Goal: Information Seeking & Learning: Check status

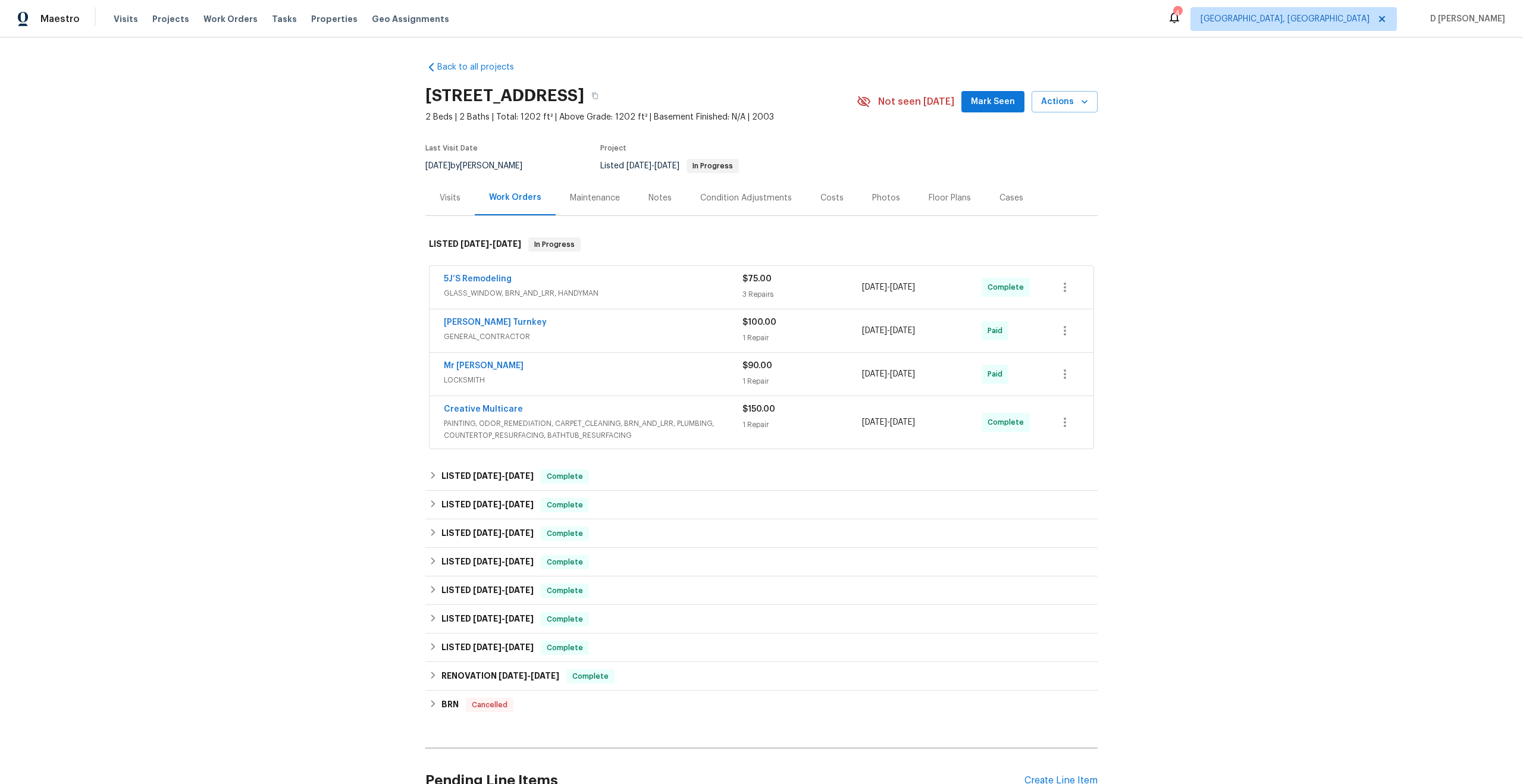
click at [610, 290] on span "GLASS_WINDOW, BRN_AND_LRR, HANDYMAN" at bounding box center [593, 293] width 299 height 12
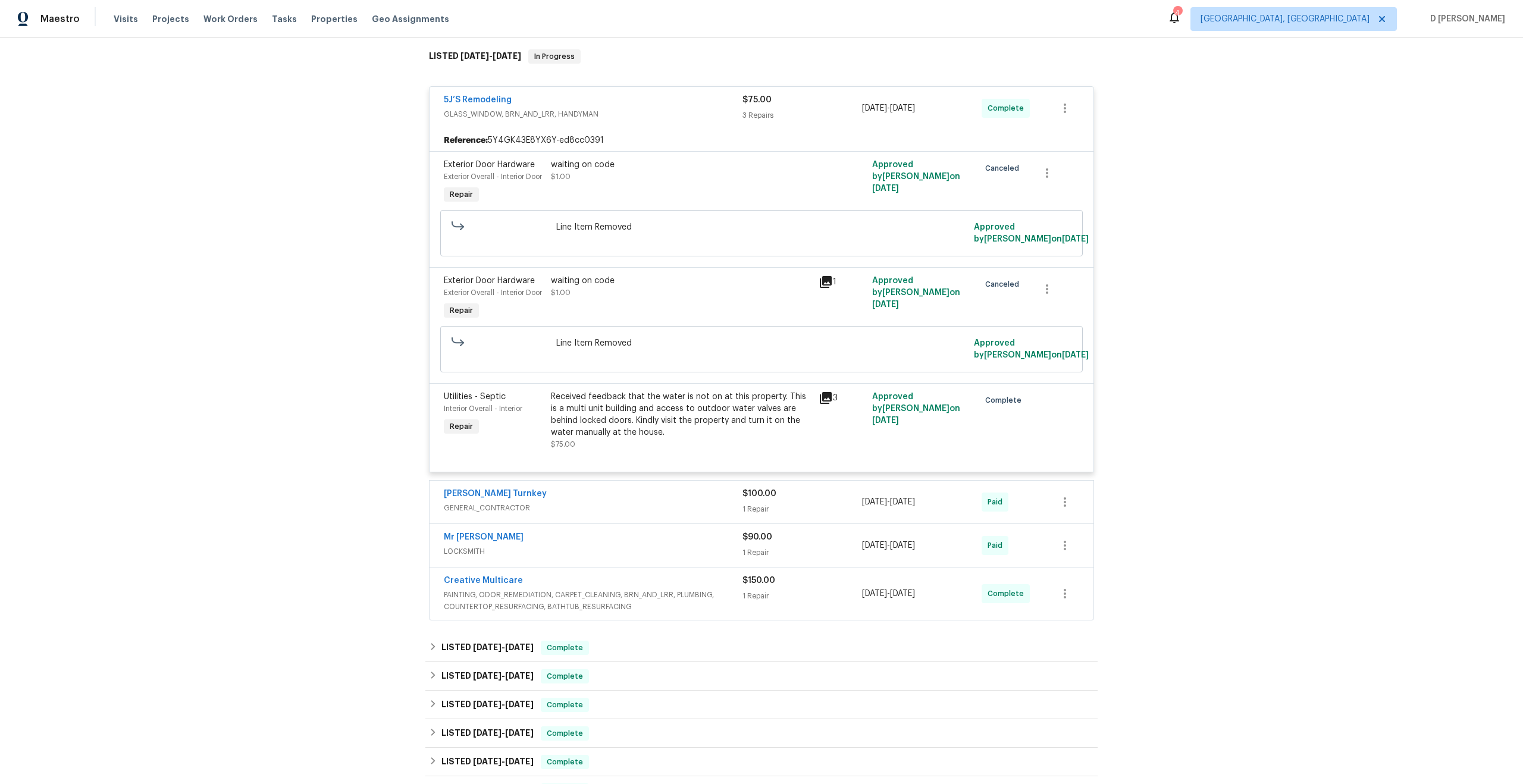
scroll to position [189, 0]
click at [512, 298] on div "Exterior Overall - Interior Door" at bounding box center [494, 292] width 100 height 12
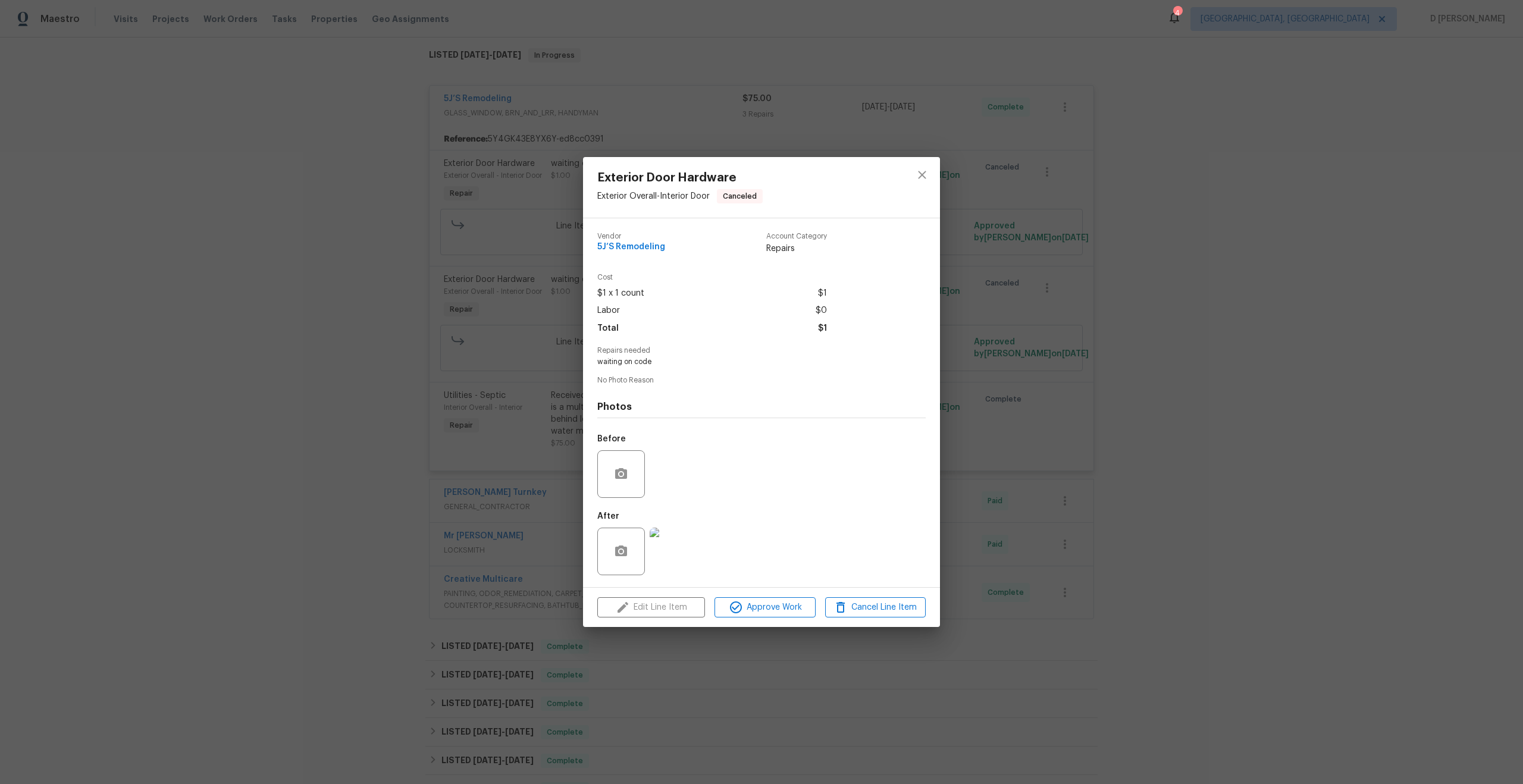
click at [392, 343] on div "Exterior Door Hardware Exterior Overall - Interior Door Canceled Vendor 5J’S Re…" at bounding box center [761, 392] width 1523 height 784
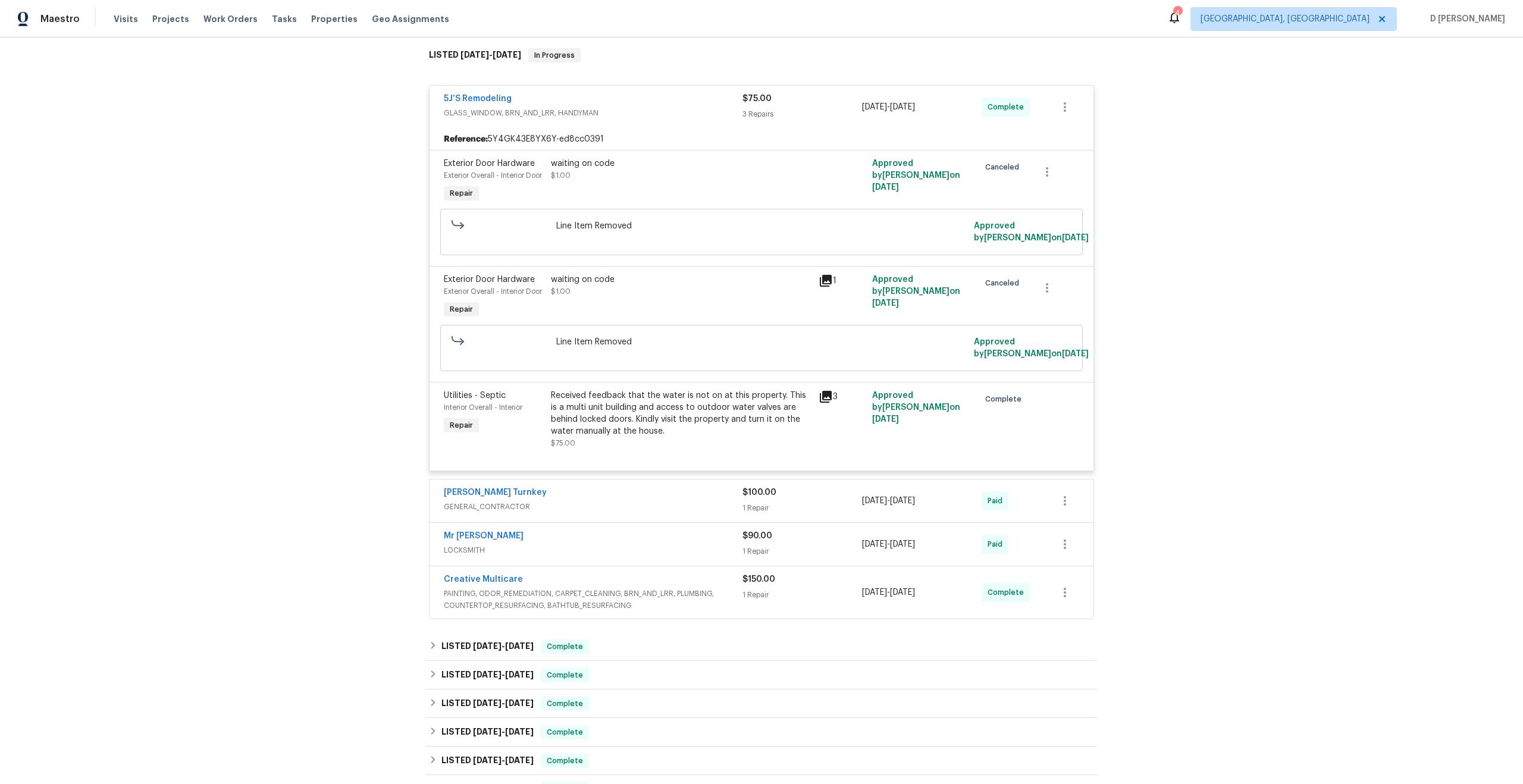
click at [456, 110] on span "GLASS_WINDOW, BRN_AND_LRR, HANDYMAN" at bounding box center [593, 113] width 299 height 12
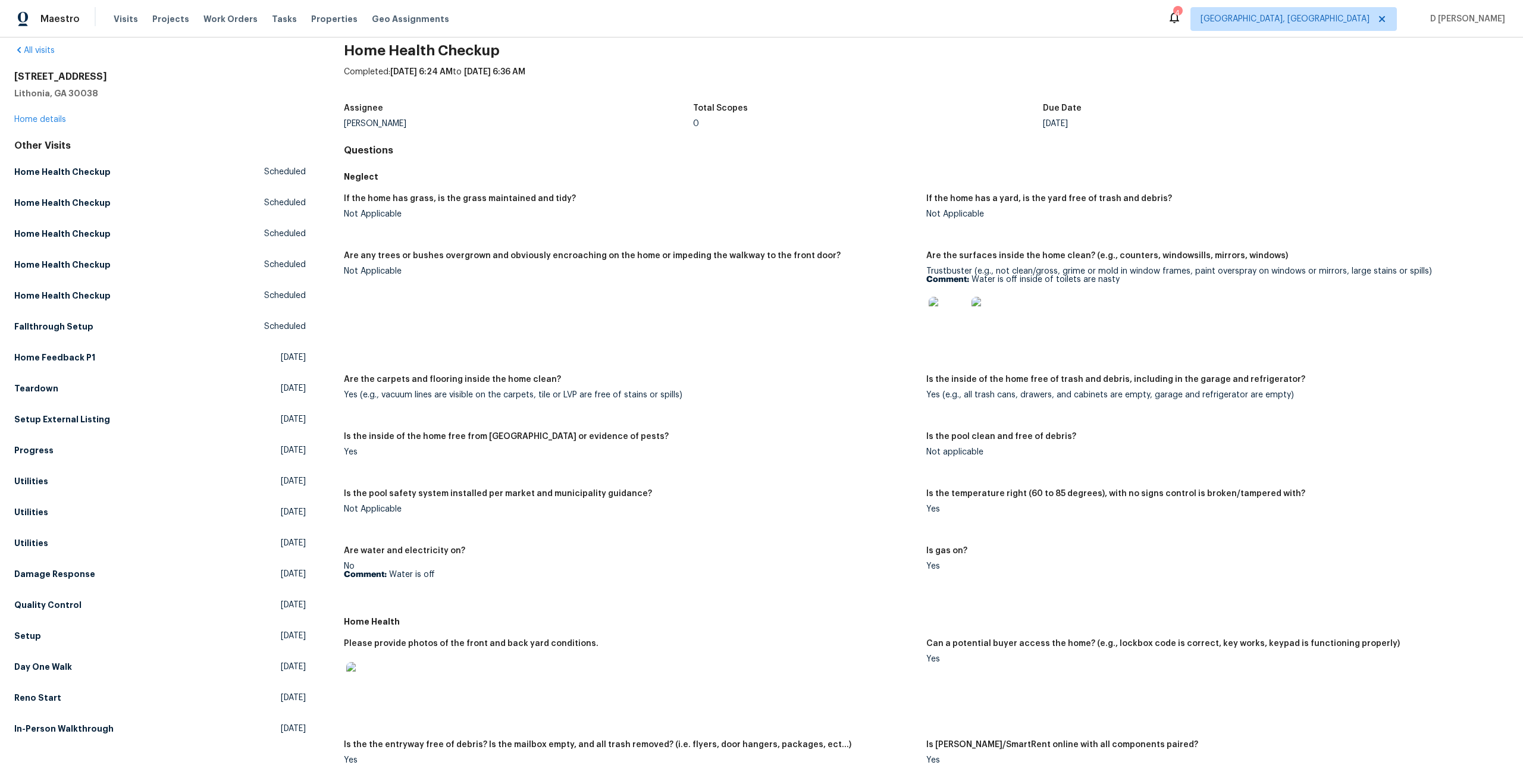
scroll to position [18, 0]
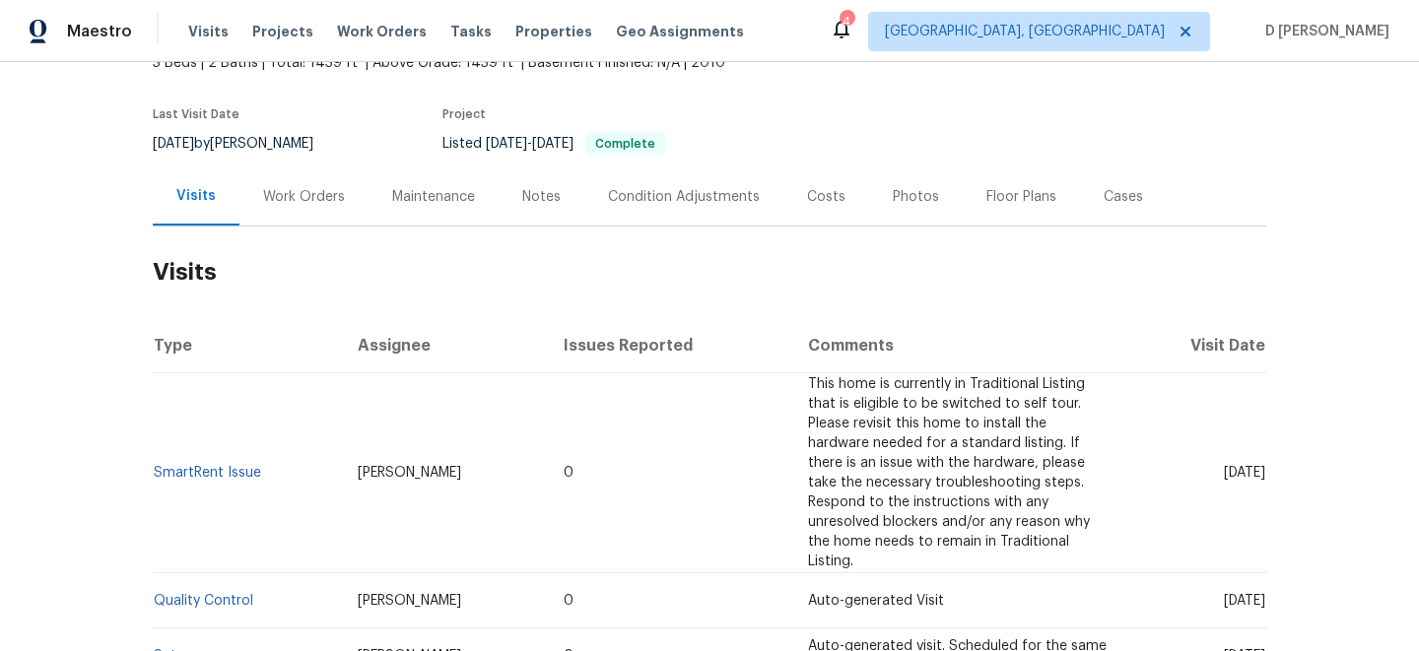
scroll to position [182, 0]
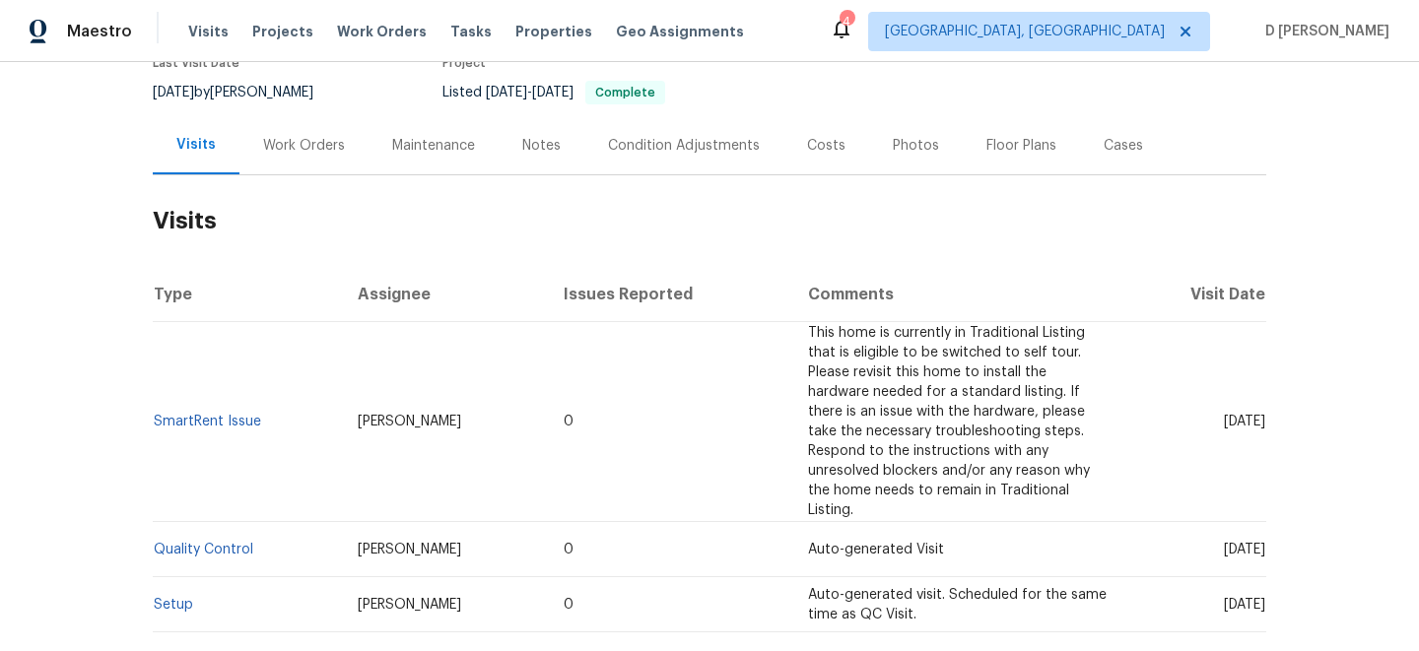
click at [289, 141] on div "Work Orders" at bounding box center [304, 146] width 82 height 20
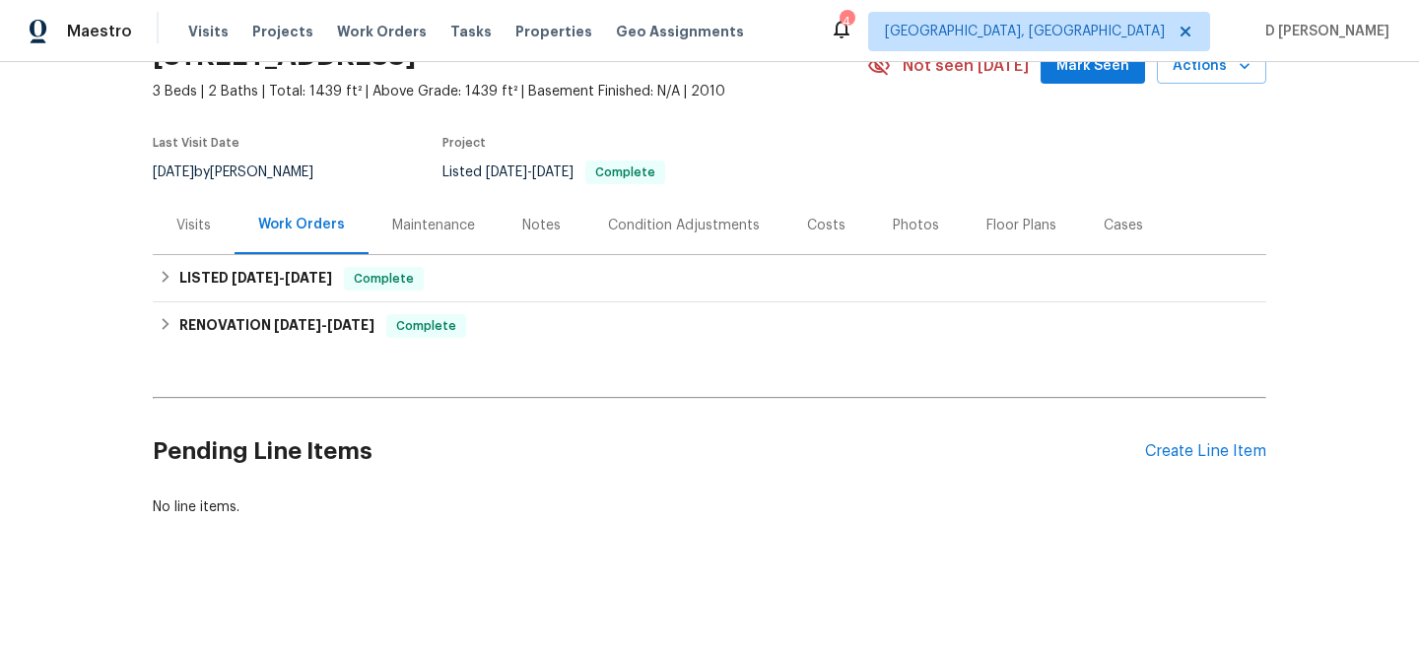
scroll to position [102, 0]
click at [194, 223] on div "Visits" at bounding box center [193, 226] width 34 height 20
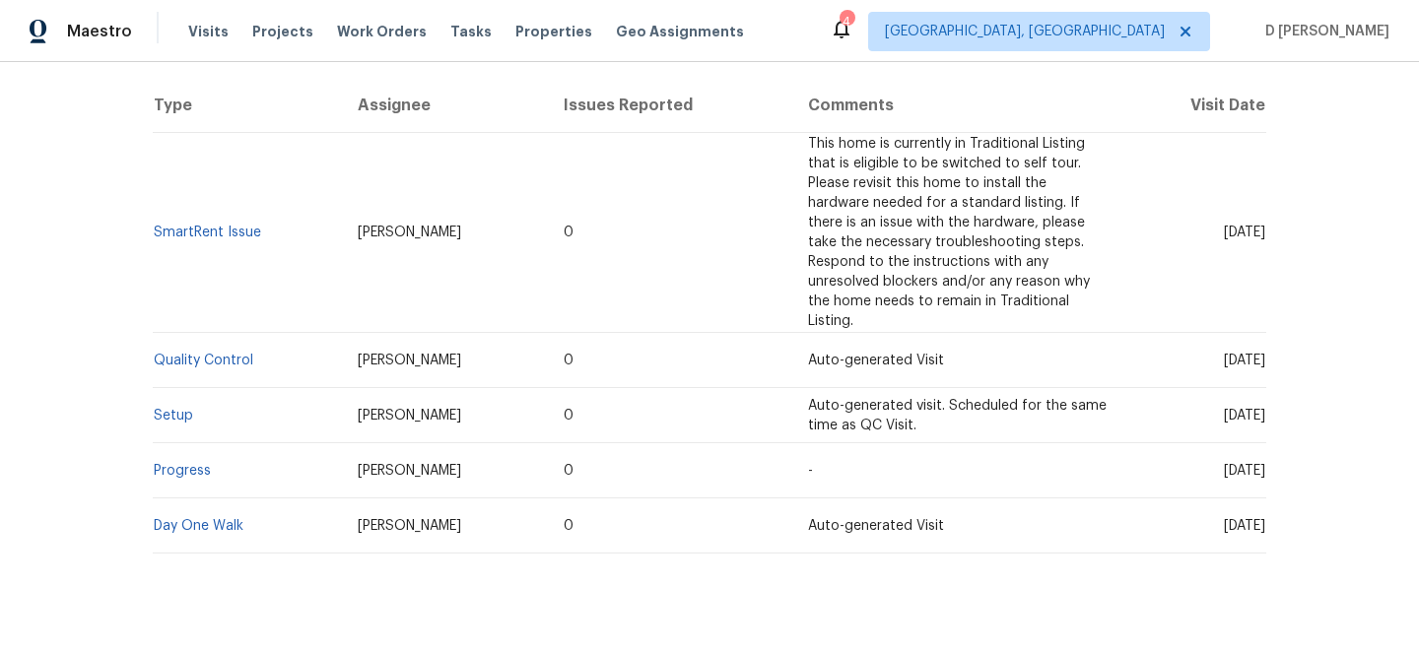
scroll to position [373, 0]
click at [227, 517] on link "Day One Walk" at bounding box center [199, 524] width 90 height 14
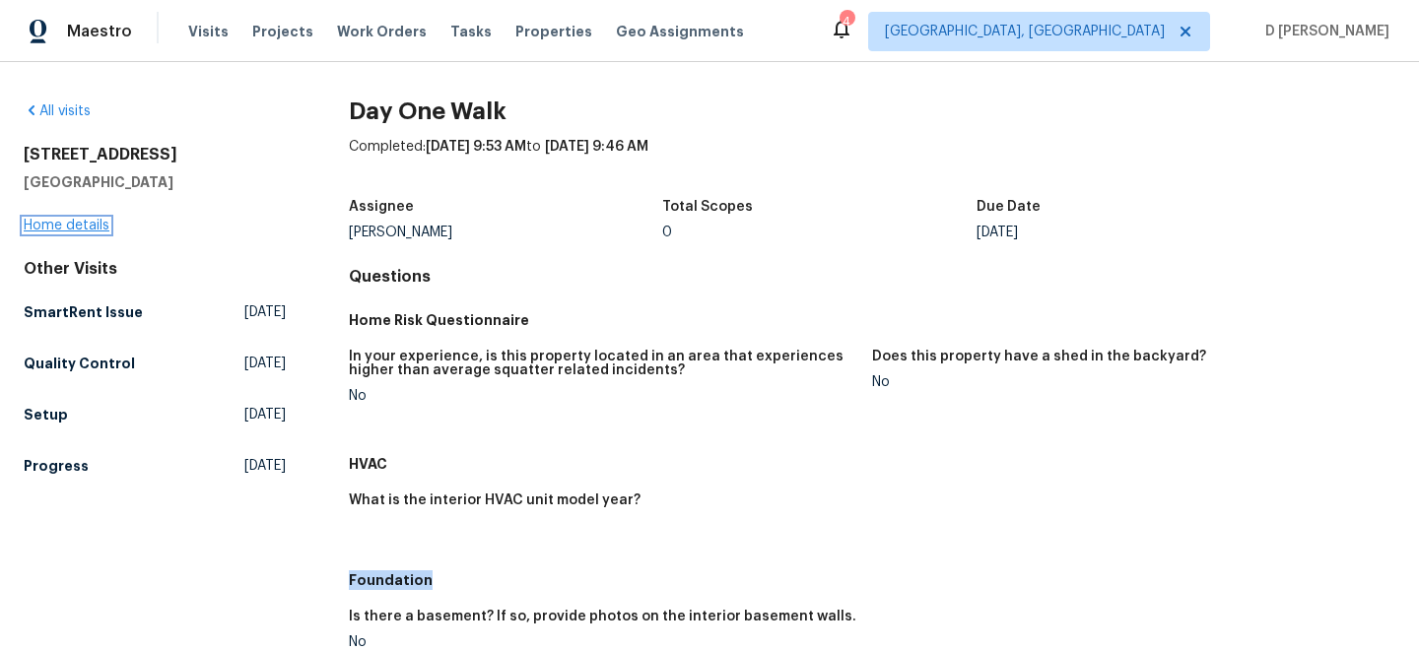
click at [80, 222] on link "Home details" at bounding box center [67, 226] width 86 height 14
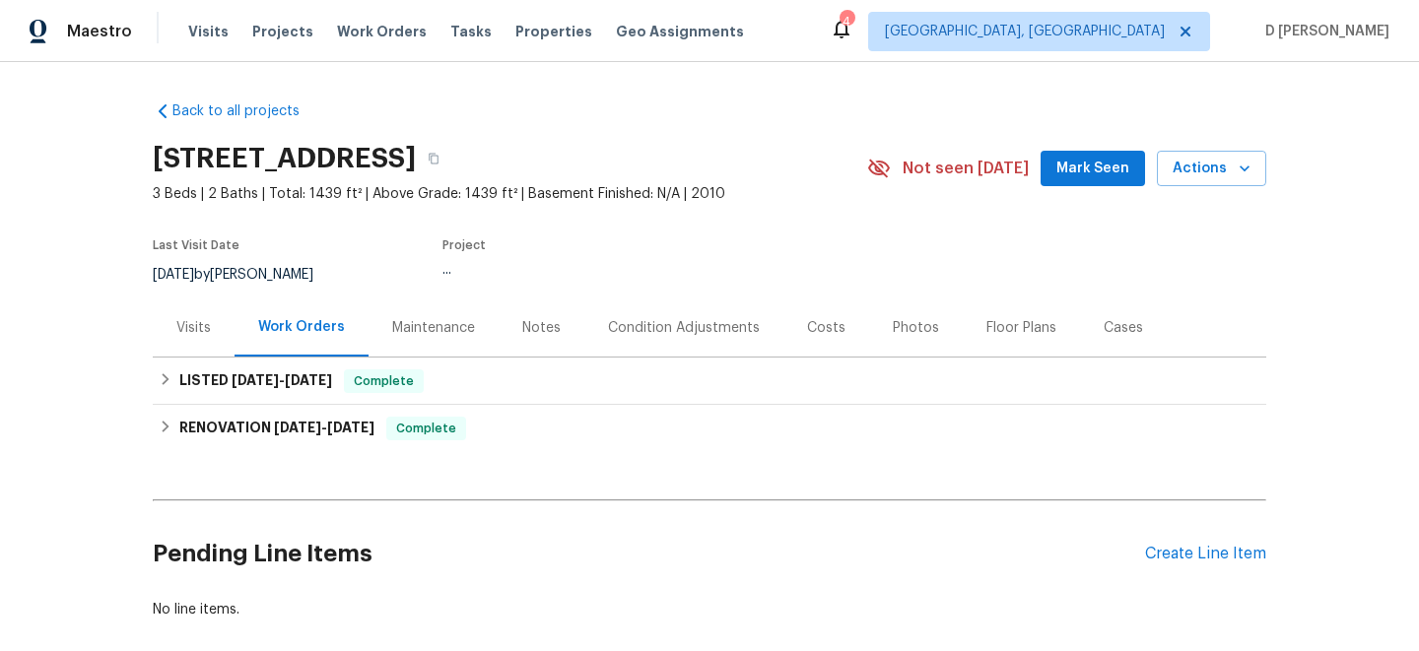
click at [183, 313] on div "Visits" at bounding box center [194, 328] width 82 height 58
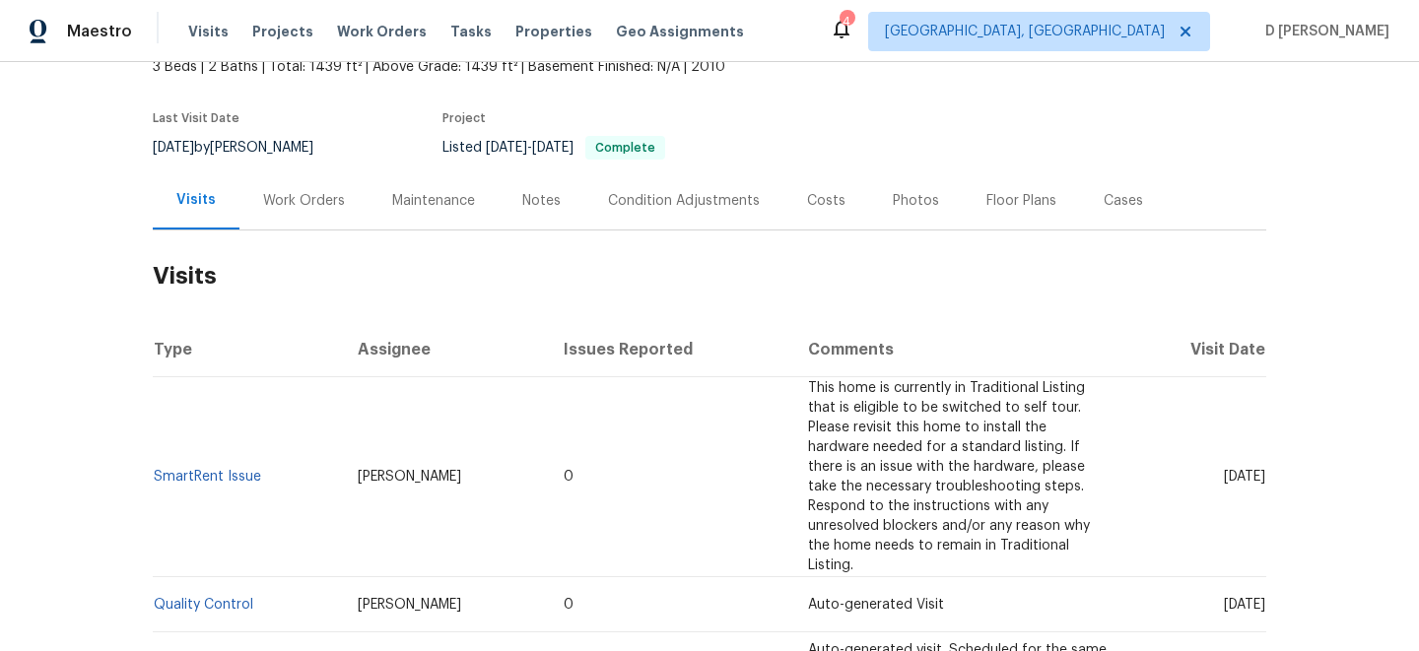
scroll to position [111, 0]
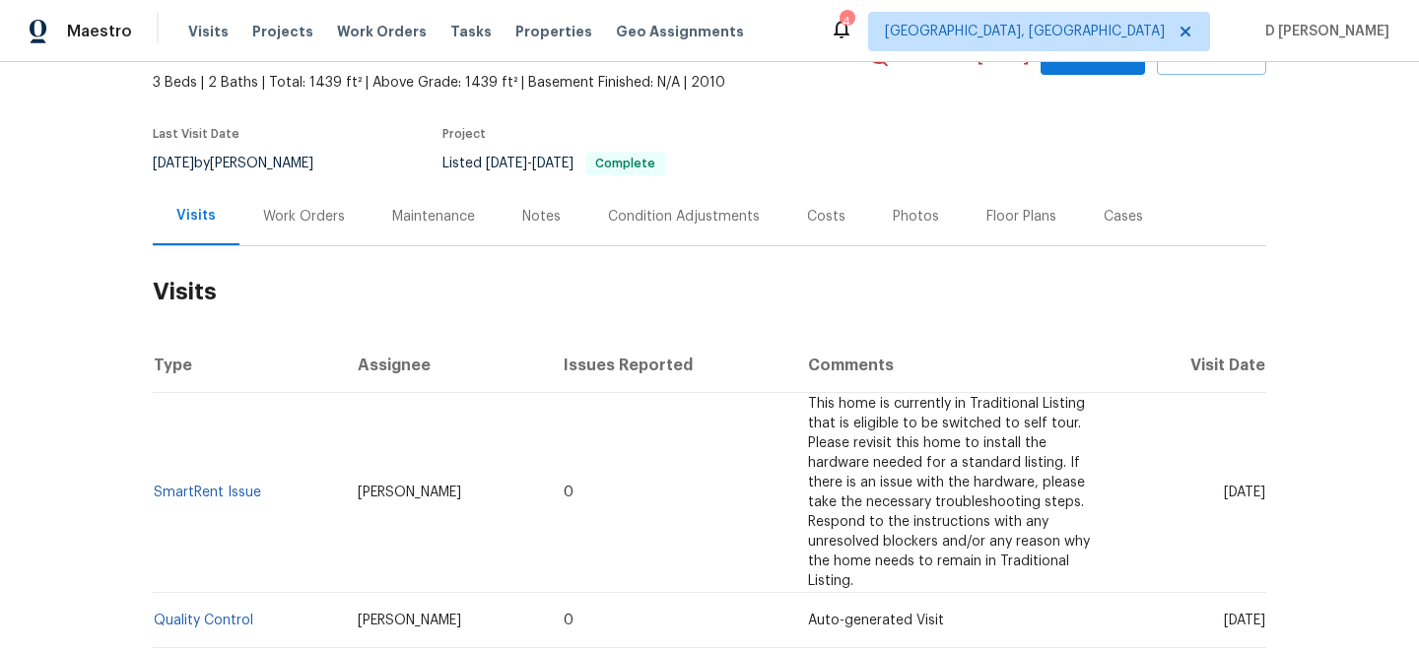
click at [284, 211] on div "Work Orders" at bounding box center [304, 217] width 82 height 20
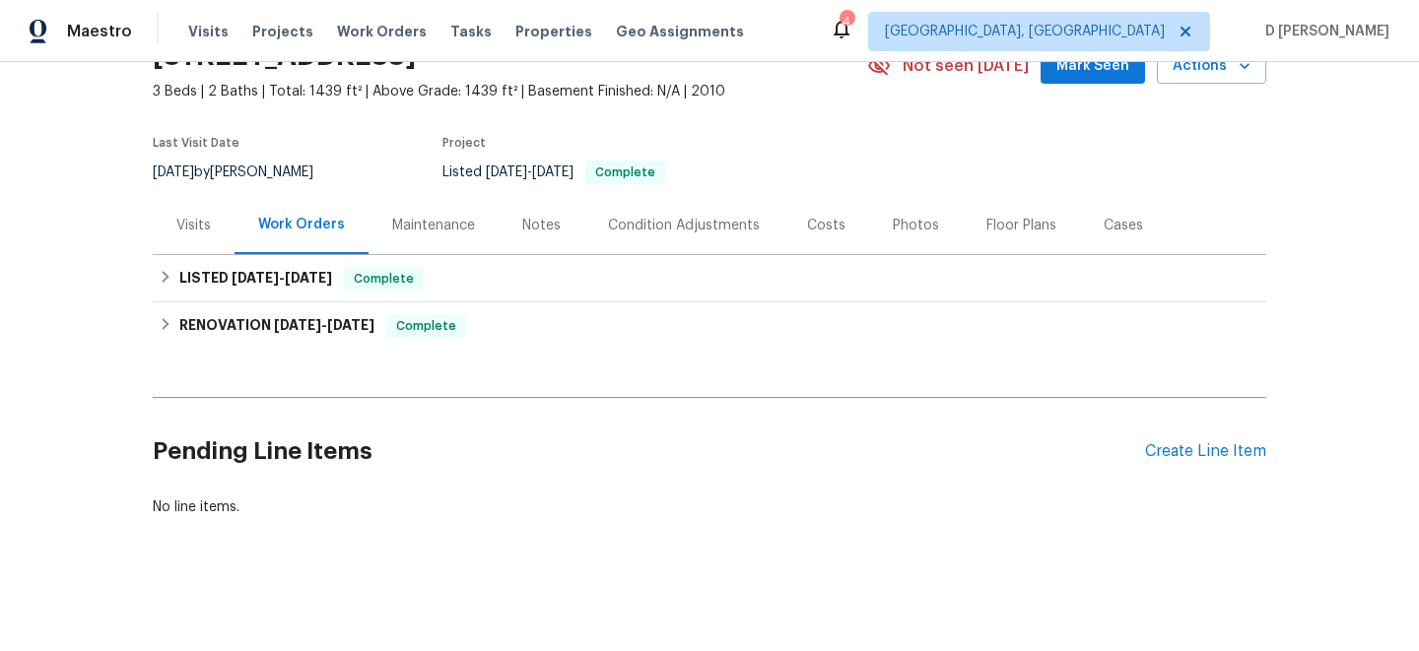
scroll to position [102, 0]
click at [200, 221] on div "Visits" at bounding box center [193, 226] width 34 height 20
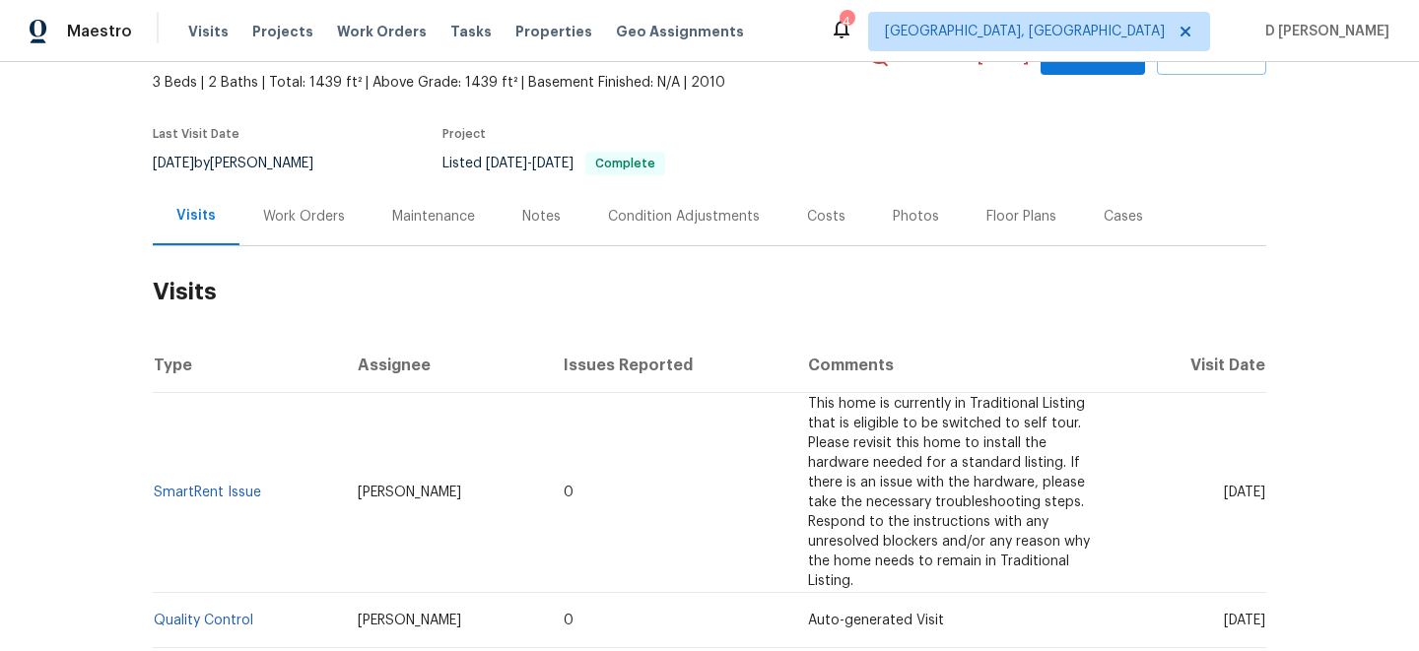
click at [302, 210] on div "Work Orders" at bounding box center [304, 217] width 82 height 20
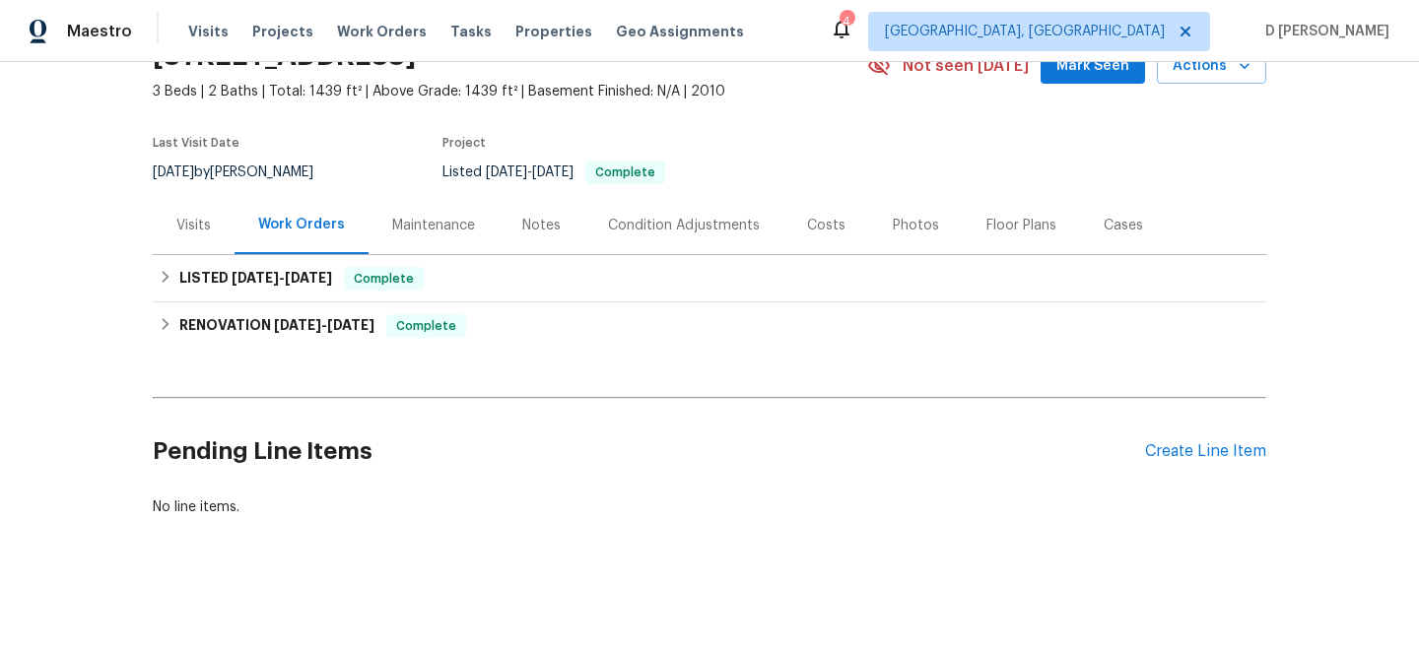
scroll to position [102, 0]
click at [206, 223] on div "Visits" at bounding box center [193, 226] width 34 height 20
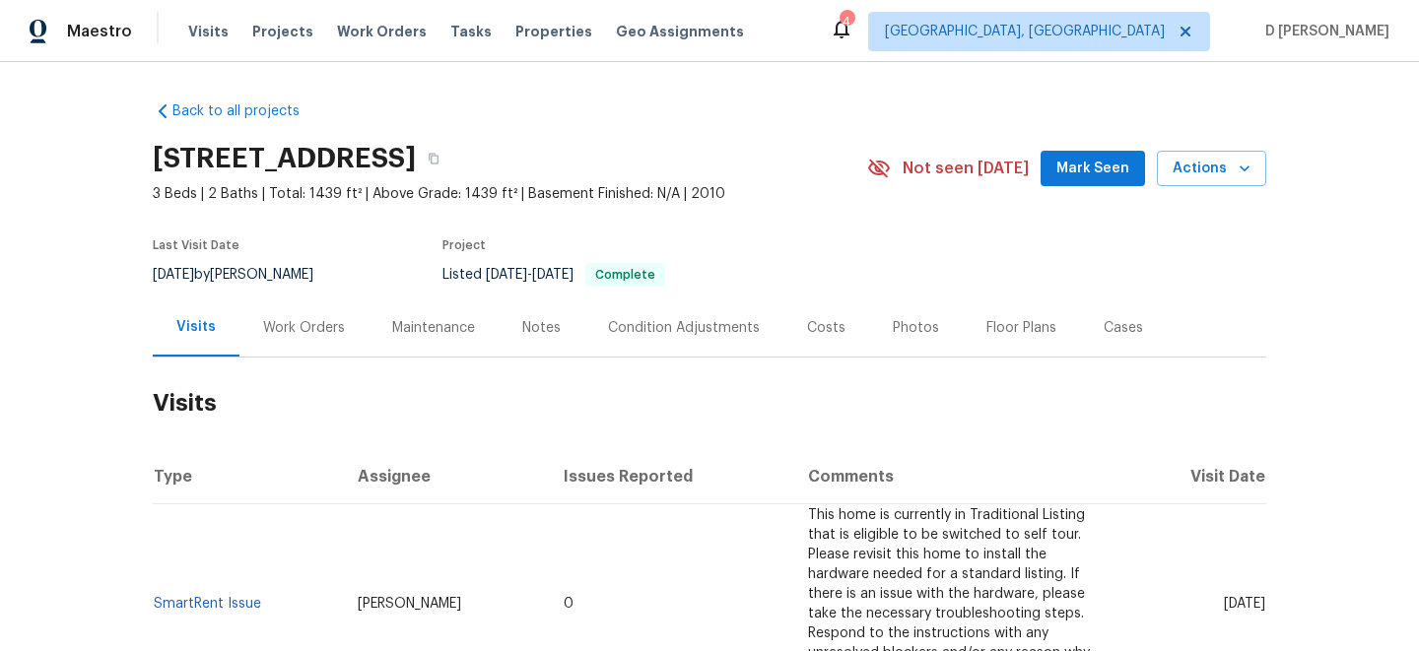
click at [314, 324] on div "Work Orders" at bounding box center [304, 328] width 82 height 20
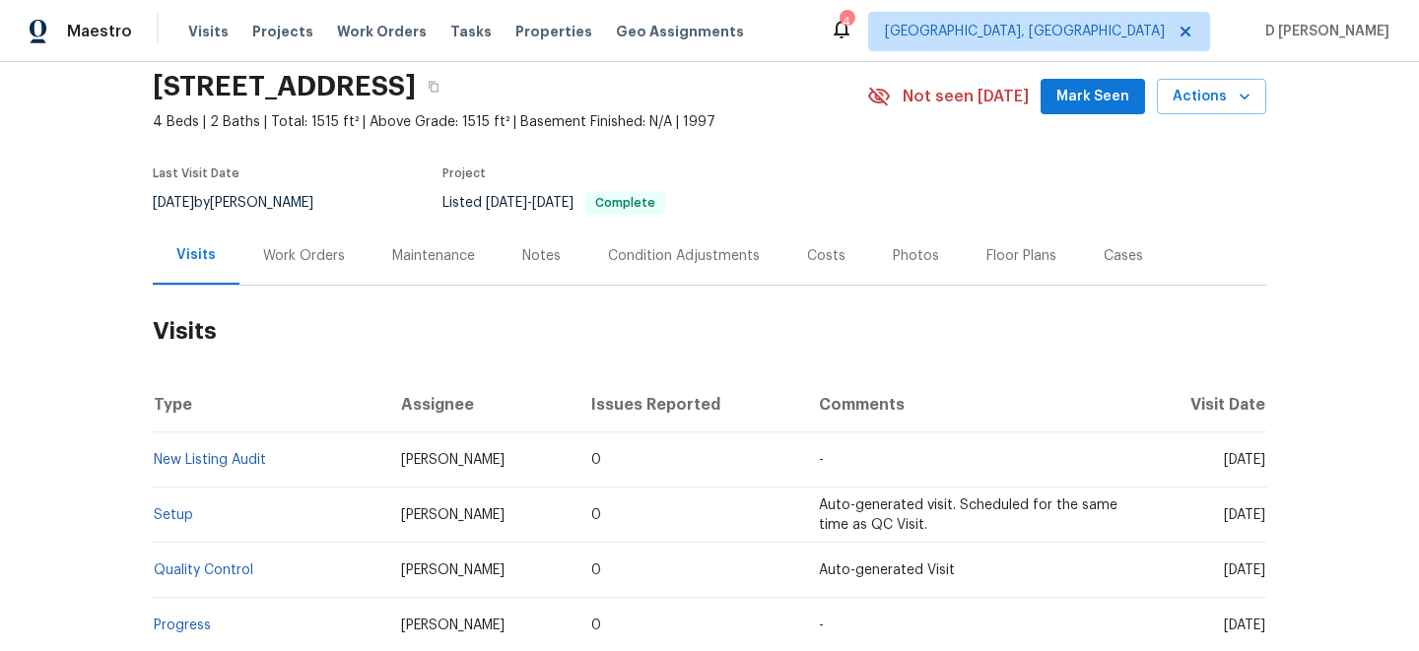
scroll to position [89, 0]
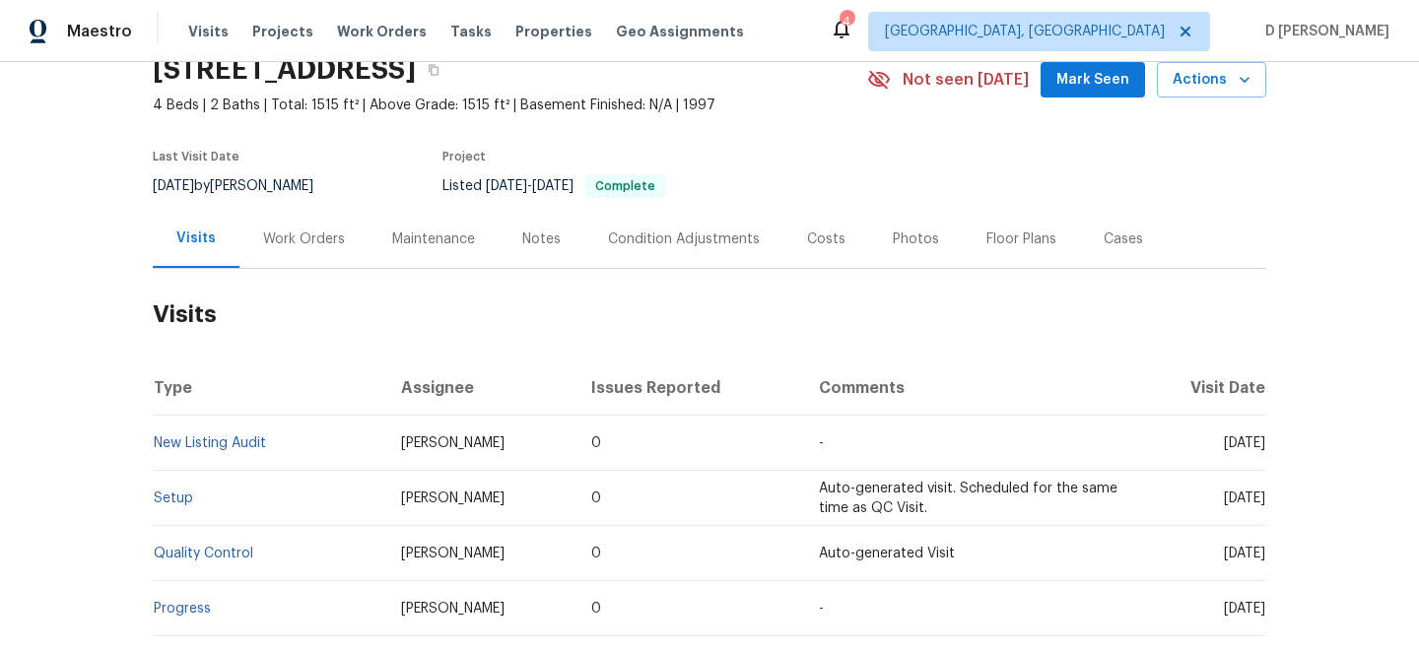
drag, startPoint x: 1191, startPoint y: 444, endPoint x: 1229, endPoint y: 444, distance: 37.4
click at [1229, 444] on span "Fri, Jul 25 2025" at bounding box center [1244, 444] width 41 height 14
copy span "Jul 25"
click at [304, 247] on div "Work Orders" at bounding box center [304, 240] width 82 height 20
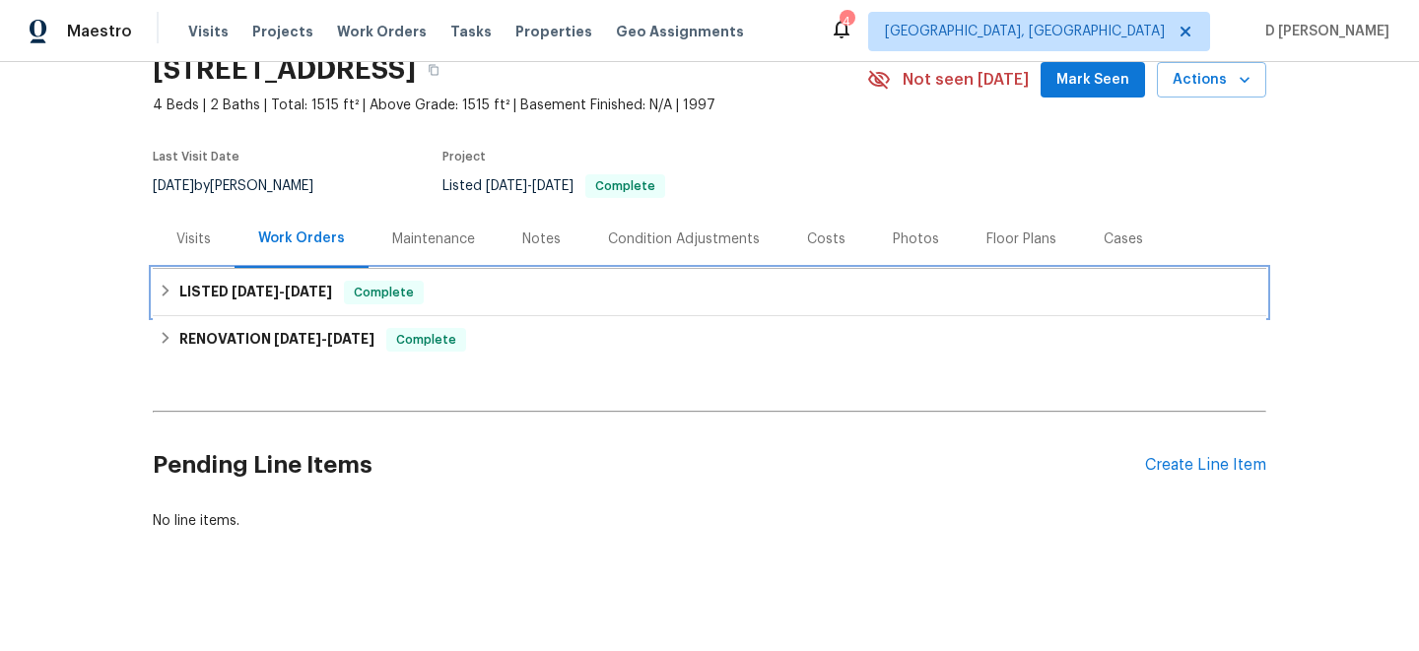
click at [168, 289] on icon at bounding box center [166, 291] width 14 height 14
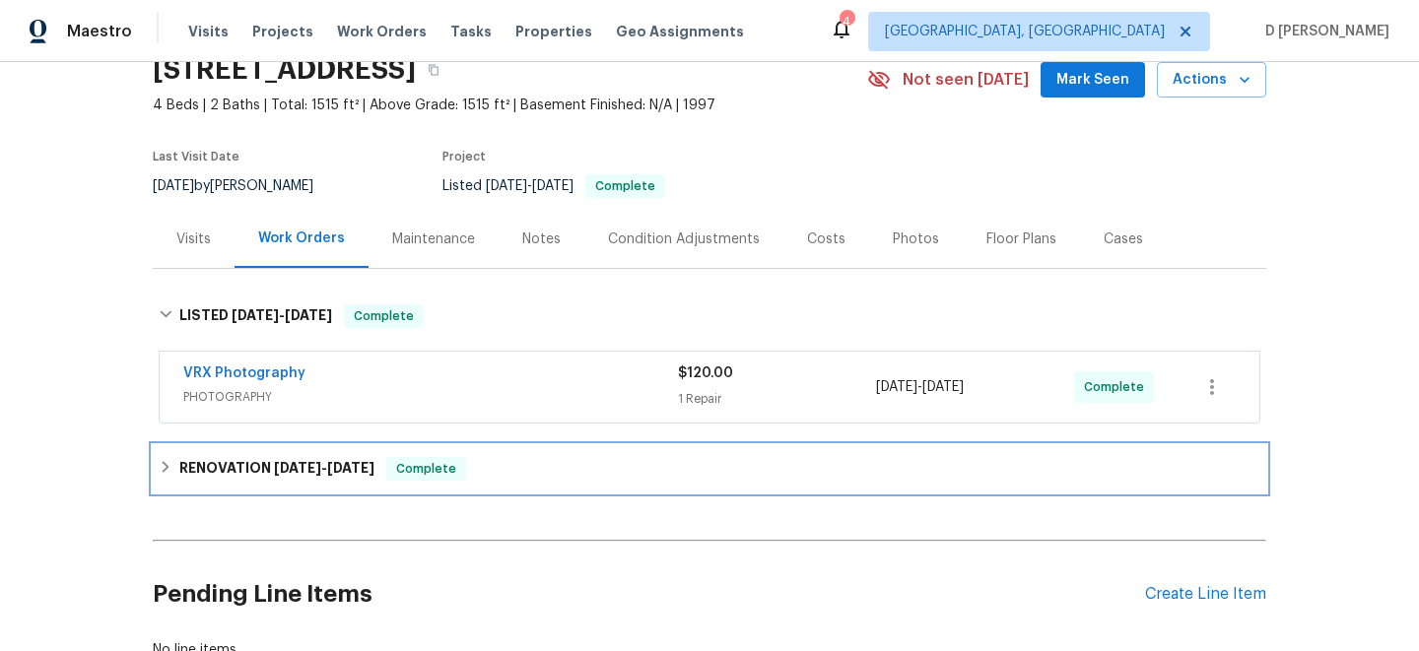
click at [173, 479] on div "RENOVATION 7/14/25 - 7/18/25 Complete" at bounding box center [710, 469] width 1102 height 24
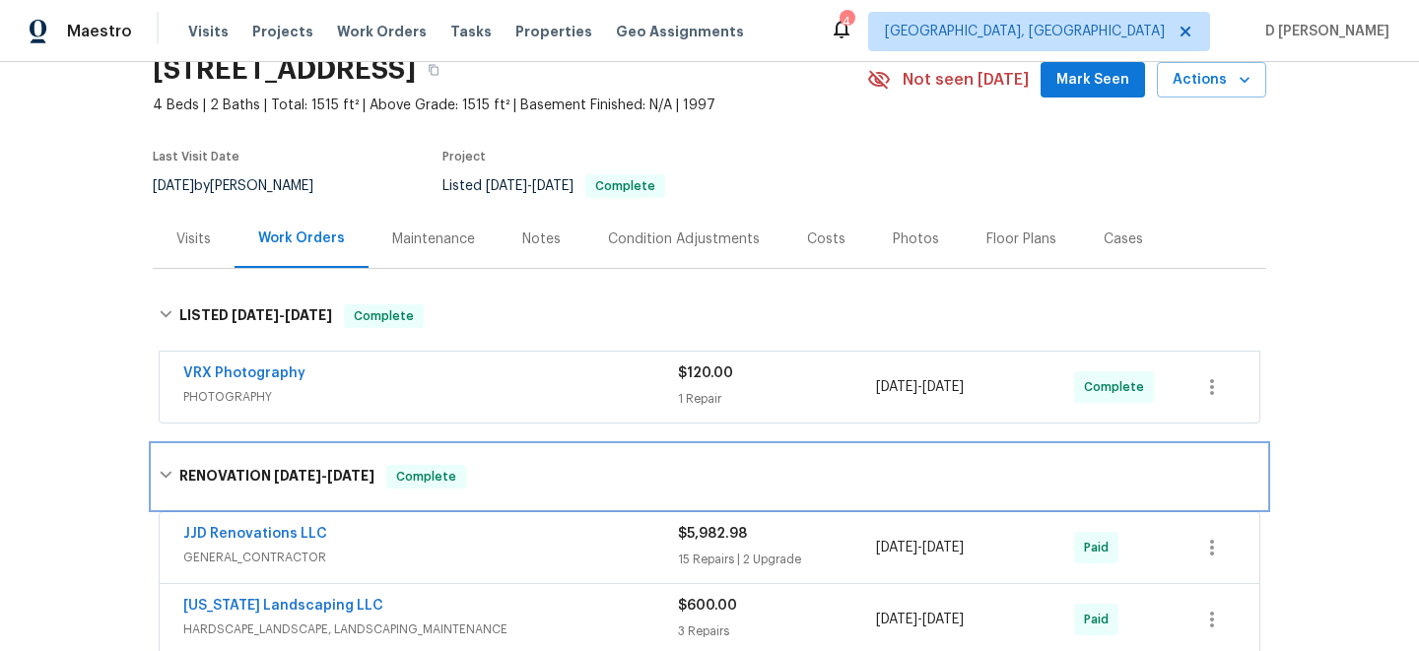
scroll to position [186, 0]
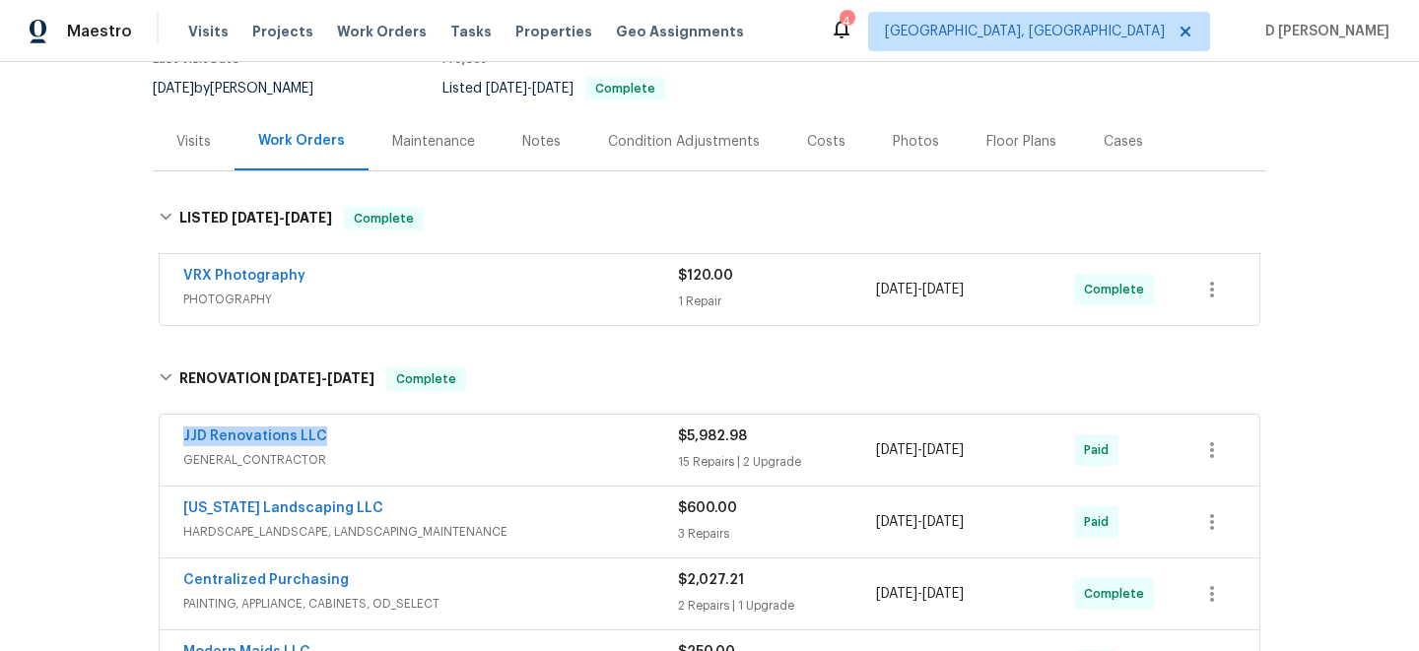
drag, startPoint x: 171, startPoint y: 440, endPoint x: 397, endPoint y: 434, distance: 225.8
click at [397, 434] on div "JJD Renovations LLC GENERAL_CONTRACTOR $5,982.98 15 Repairs | 2 Upgrade 7/14/20…" at bounding box center [710, 450] width 1100 height 71
copy link "JJD Renovations LLC"
